Goal: Task Accomplishment & Management: Manage account settings

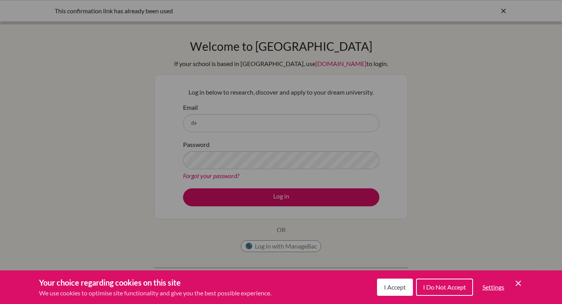
click at [386, 289] on span "I Accept" at bounding box center [395, 286] width 22 height 7
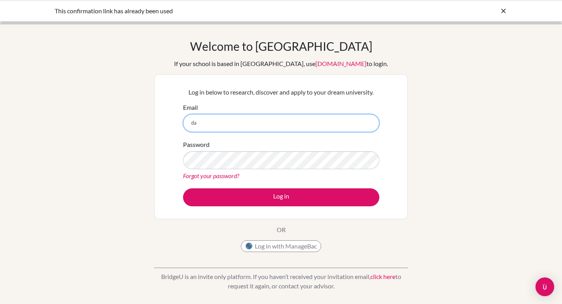
click at [219, 125] on input "da" at bounding box center [281, 123] width 196 height 18
type input "[EMAIL_ADDRESS][DOMAIN_NAME]"
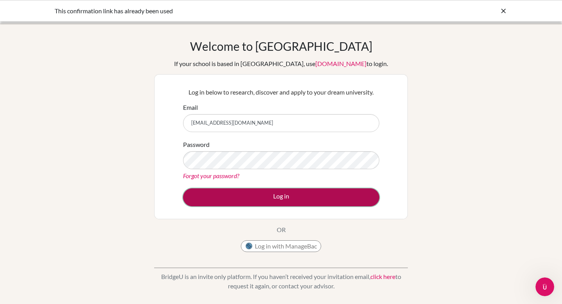
click at [220, 191] on button "Log in" at bounding box center [281, 197] width 196 height 18
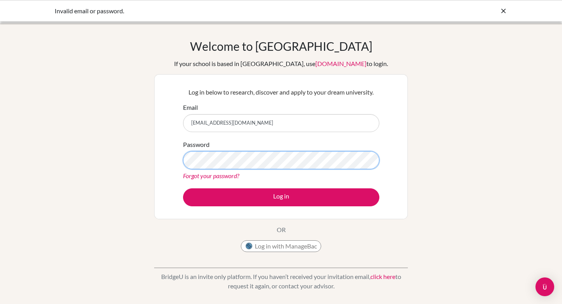
click at [183, 188] on button "Log in" at bounding box center [281, 197] width 196 height 18
click at [287, 120] on input "[EMAIL_ADDRESS][DOMAIN_NAME]" at bounding box center [281, 123] width 196 height 18
type input "d"
type input "jdpr1984@yahoo.com"
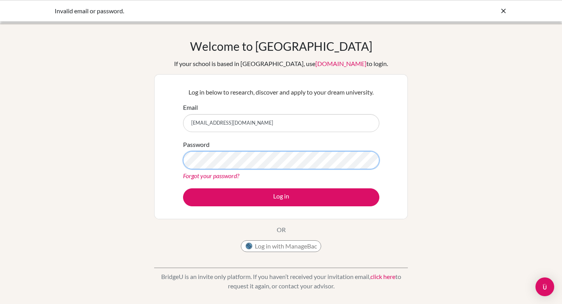
click at [183, 188] on button "Log in" at bounding box center [281, 197] width 196 height 18
